Goal: Navigation & Orientation: Find specific page/section

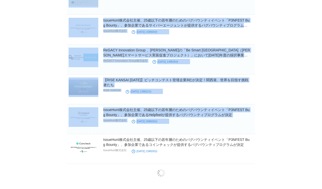
drag, startPoint x: 315, startPoint y: 188, endPoint x: 318, endPoint y: 249, distance: 60.6
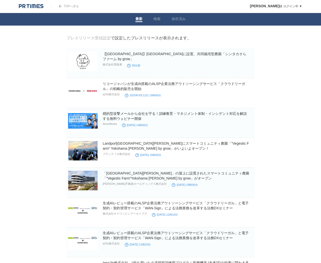
click at [175, 53] on link "【新宿高島屋】新宿タカシマヤタイムズスクエア屋上に設置。共同栽培型農園「シンタカそらファーム by grow」" at bounding box center [174, 56] width 143 height 9
